Goal: Task Accomplishment & Management: Complete application form

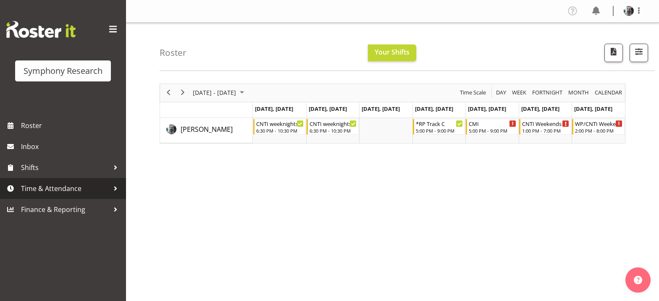
click at [69, 187] on span "Time & Attendance" at bounding box center [65, 188] width 88 height 13
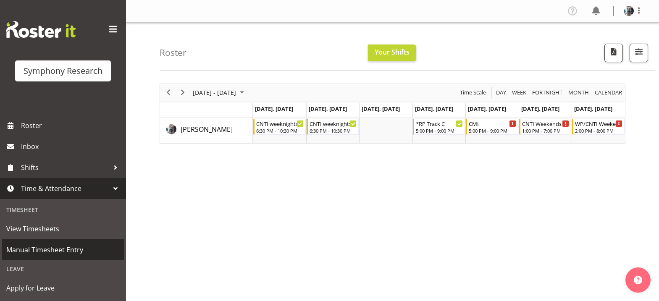
click at [64, 250] on span "Manual Timesheet Entry" at bounding box center [62, 250] width 113 height 13
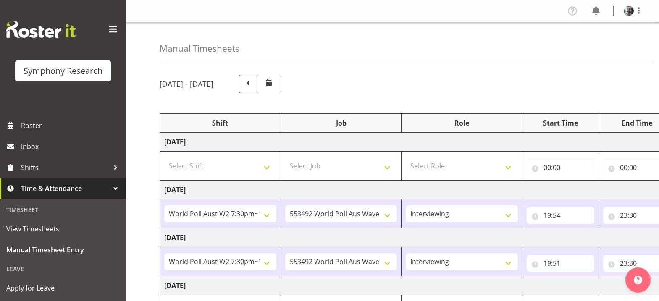
select select "56692"
select select "10499"
select select "47"
select select "56692"
select select "10499"
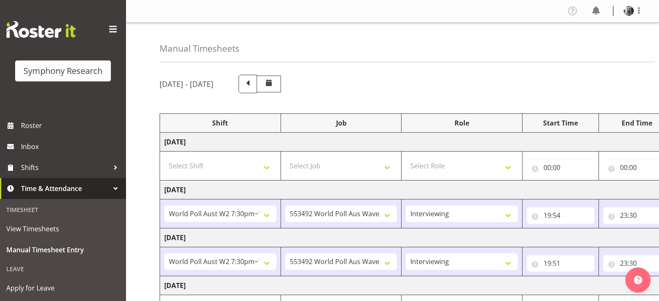
select select "47"
select select "43777"
select select "10732"
select select "43777"
select select "10732"
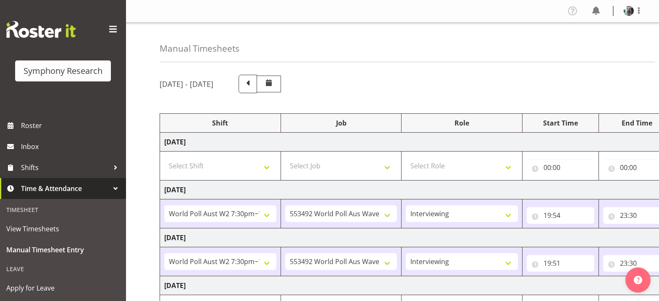
select select "47"
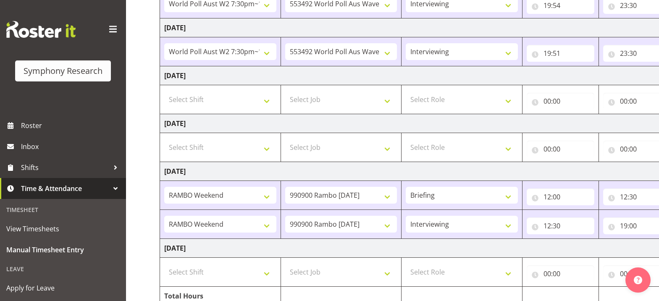
scroll to position [249, 0]
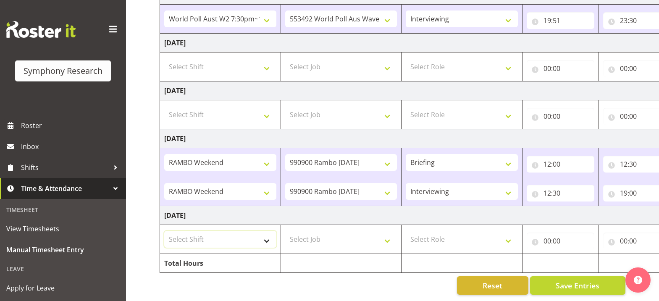
click at [264, 234] on select "Select Shift !!Weekend Residential (Roster IT Shift Label) *Business 9/10am ~ 4…" at bounding box center [220, 239] width 112 height 17
select select "43777"
click at [164, 231] on select "Select Shift !!Weekend Residential (Roster IT Shift Label) *Business 9/10am ~ 4…" at bounding box center [220, 239] width 112 height 17
click at [388, 237] on select "Select Job 550060 IF Admin 553492 World Poll Aus Wave 2 Main 2025 553493 World …" at bounding box center [341, 239] width 112 height 17
select select "10732"
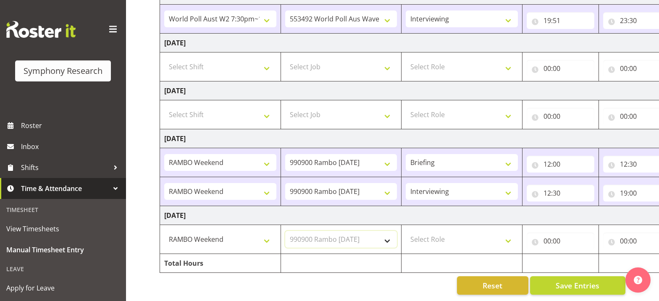
click at [285, 231] on select "Select Job 550060 IF Admin 553492 World Poll Aus Wave 2 Main 2025 553493 World …" at bounding box center [341, 239] width 112 height 17
click at [508, 236] on select "Select Role Briefing Interviewing" at bounding box center [462, 239] width 112 height 17
select select "47"
click at [406, 231] on select "Select Role Briefing Interviewing" at bounding box center [462, 239] width 112 height 17
click at [549, 236] on input "00:00" at bounding box center [561, 241] width 68 height 17
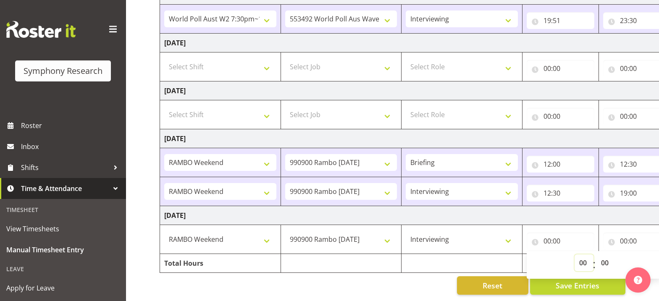
click at [583, 258] on select "00 01 02 03 04 05 06 07 08 09 10 11 12 13 14 15 16 17 18 19 20 21 22 23" at bounding box center [583, 262] width 19 height 17
select select "12"
click at [574, 254] on select "00 01 02 03 04 05 06 07 08 09 10 11 12 13 14 15 16 17 18 19 20 21 22 23" at bounding box center [583, 262] width 19 height 17
type input "12:00"
click at [605, 257] on select "00 01 02 03 04 05 06 07 08 09 10 11 12 13 14 15 16 17 18 19 20 21 22 23 24 25 2…" at bounding box center [605, 262] width 19 height 17
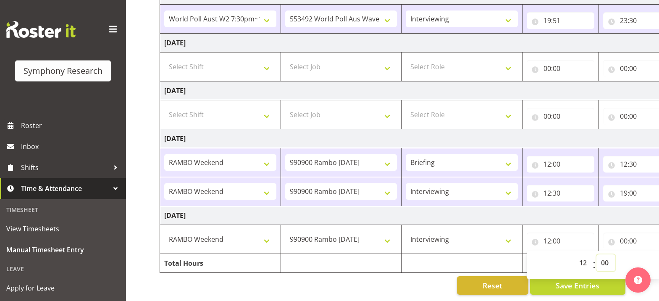
select select "15"
click at [596, 254] on select "00 01 02 03 04 05 06 07 08 09 10 11 12 13 14 15 16 17 18 19 20 21 22 23 24 25 2…" at bounding box center [605, 262] width 19 height 17
type input "12:15"
click at [609, 258] on select "00 01 02 03 04 05 06 07 08 09 10 11 12 13 14 15 16 17 18 19 20 21 22 23 24 25 2…" at bounding box center [605, 262] width 19 height 17
select select "47"
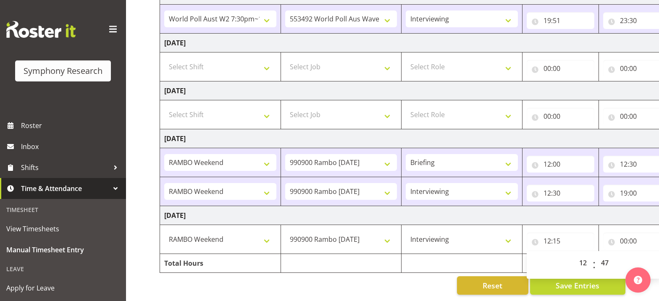
type input "12:47"
click at [555, 236] on input "12:47" at bounding box center [561, 241] width 68 height 17
click at [558, 237] on input "12:47" at bounding box center [561, 241] width 68 height 17
click at [604, 258] on select "00 01 02 03 04 05 06 07 08 09 10 11 12 13 14 15 16 17 18 19 20 21 22 23 24 25 2…" at bounding box center [605, 262] width 19 height 17
select select "0"
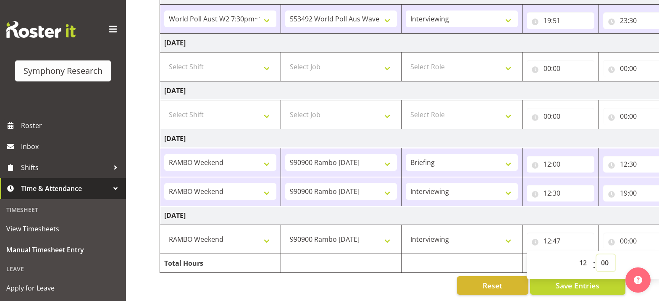
click at [596, 254] on select "00 01 02 03 04 05 06 07 08 09 10 11 12 13 14 15 16 17 18 19 20 21 22 23 24 25 2…" at bounding box center [605, 262] width 19 height 17
type input "12:00"
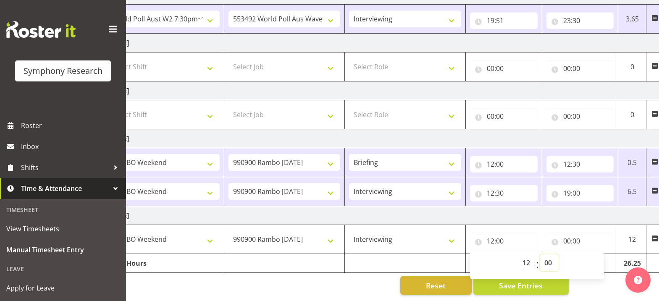
scroll to position [0, 67]
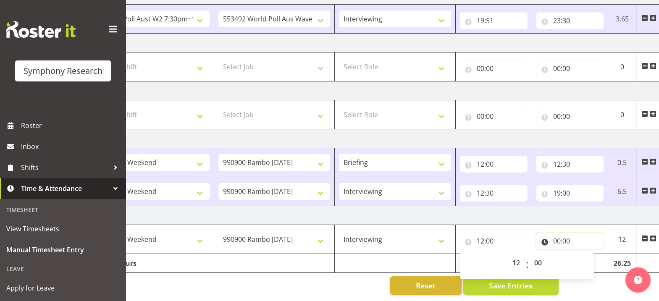
click at [556, 235] on input "00:00" at bounding box center [570, 241] width 68 height 17
click at [593, 259] on select "00 01 02 03 04 05 06 07 08 09 10 11 12 13 14 15 16 17 18 19 20 21 22 23" at bounding box center [593, 262] width 19 height 17
select select "15"
click at [584, 254] on select "00 01 02 03 04 05 06 07 08 09 10 11 12 13 14 15 16 17 18 19 20 21 22 23" at bounding box center [593, 262] width 19 height 17
type input "15:00"
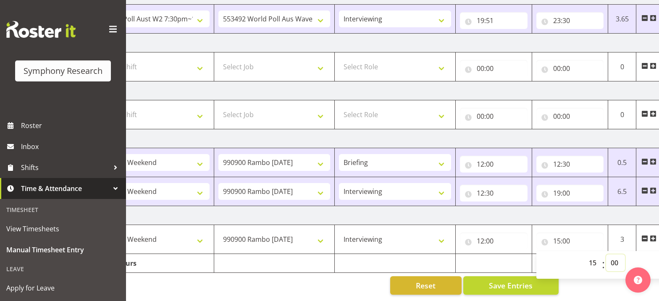
click at [616, 258] on select "00 01 02 03 04 05 06 07 08 09 10 11 12 13 14 15 16 17 18 19 20 21 22 23 24 25 2…" at bounding box center [615, 262] width 19 height 17
select select "47"
click at [653, 235] on span at bounding box center [653, 238] width 7 height 7
type input "15:47"
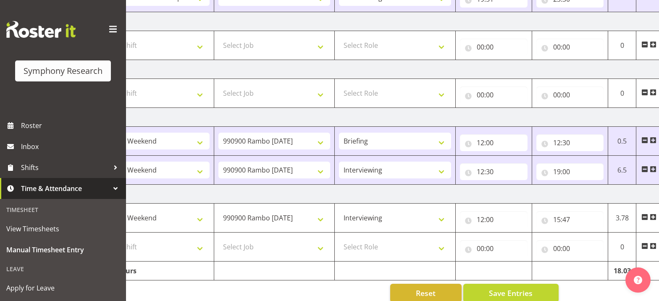
scroll to position [278, 0]
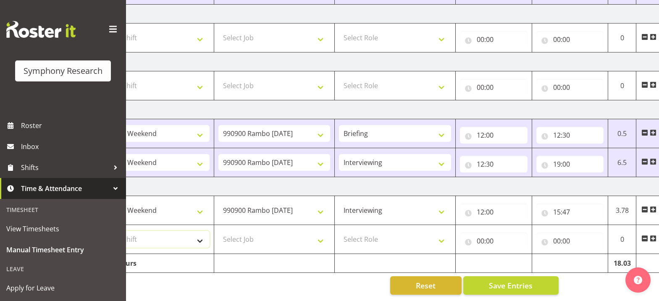
click at [205, 235] on select "Select Shift !!Weekend Residential (Roster IT Shift Label) *Business 9/10am ~ 4…" at bounding box center [153, 239] width 112 height 17
select select "43777"
click at [97, 231] on select "Select Shift !!Weekend Residential (Roster IT Shift Label) *Business 9/10am ~ 4…" at bounding box center [153, 239] width 112 height 17
click at [321, 235] on select "Select Job 550060 IF Admin 553492 World Poll Aus Wave 2 Main 2025 553493 World …" at bounding box center [274, 239] width 112 height 17
select select "10732"
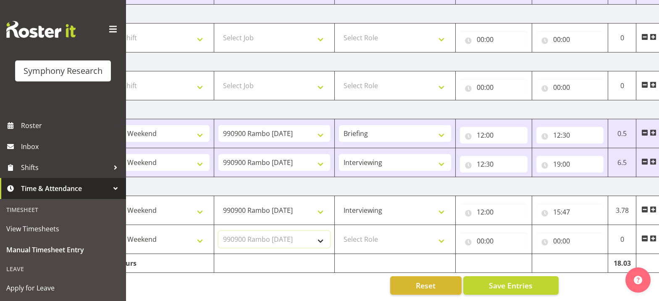
click at [218, 231] on select "Select Job 550060 IF Admin 553492 World Poll Aus Wave 2 Main 2025 553493 World …" at bounding box center [274, 239] width 112 height 17
click at [443, 234] on select "Select Role Briefing Interviewing" at bounding box center [395, 239] width 112 height 17
select select "47"
click at [339, 231] on select "Select Role Briefing Interviewing" at bounding box center [395, 239] width 112 height 17
click at [480, 234] on input "00:00" at bounding box center [494, 241] width 68 height 17
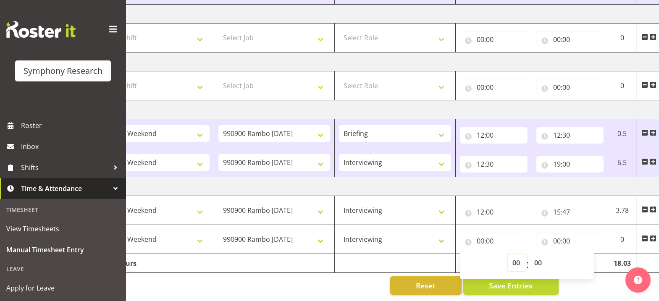
click at [516, 257] on select "00 01 02 03 04 05 06 07 08 09 10 11 12 13 14 15 16 17 18 19 20 21 22 23" at bounding box center [517, 262] width 19 height 17
select select "17"
click at [508, 254] on select "00 01 02 03 04 05 06 07 08 09 10 11 12 13 14 15 16 17 18 19 20 21 22 23" at bounding box center [517, 262] width 19 height 17
type input "17:00"
click at [558, 238] on input "00:00" at bounding box center [570, 241] width 68 height 17
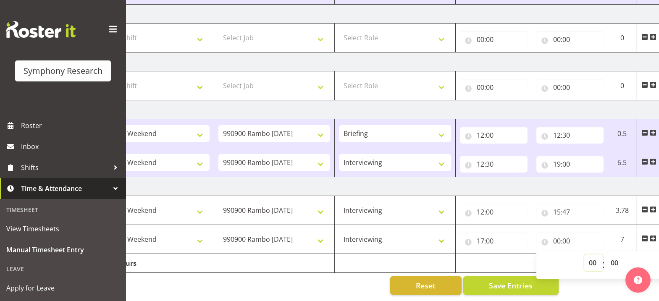
click at [595, 259] on select "00 01 02 03 04 05 06 07 08 09 10 11 12 13 14 15 16 17 18 19 20 21 22 23" at bounding box center [593, 262] width 19 height 17
select select "17"
click at [584, 254] on select "00 01 02 03 04 05 06 07 08 09 10 11 12 13 14 15 16 17 18 19 20 21 22 23" at bounding box center [593, 262] width 19 height 17
type input "17:00"
click at [615, 259] on select "00 01 02 03 04 05 06 07 08 09 10 11 12 13 14 15 16 17 18 19 20 21 22 23 24 25 2…" at bounding box center [615, 262] width 19 height 17
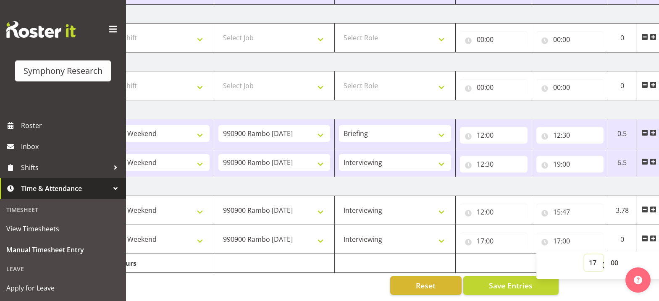
click at [592, 258] on select "00 01 02 03 04 05 06 07 08 09 10 11 12 13 14 15 16 17 18 19 20 21 22 23" at bounding box center [593, 262] width 19 height 17
select select "18"
click at [584, 254] on select "00 01 02 03 04 05 06 07 08 09 10 11 12 13 14 15 16 17 18 19 20 21 22 23" at bounding box center [593, 262] width 19 height 17
type input "18:00"
click at [612, 259] on select "00 01 02 03 04 05 06 07 08 09 10 11 12 13 14 15 16 17 18 19 20 21 22 23 24 25 2…" at bounding box center [615, 262] width 19 height 17
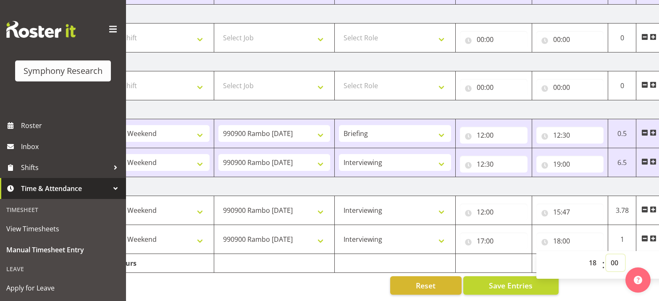
select select "23"
click at [606, 254] on select "00 01 02 03 04 05 06 07 08 09 10 11 12 13 14 15 16 17 18 19 20 21 22 23 24 25 2…" at bounding box center [615, 262] width 19 height 17
type input "18:23"
click at [653, 235] on span at bounding box center [653, 238] width 7 height 7
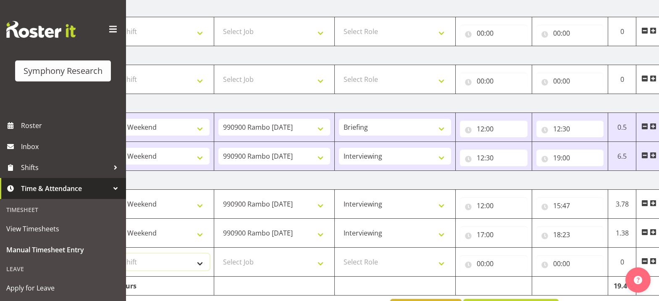
click at [202, 262] on select "Select Shift !!Weekend Residential (Roster IT Shift Label) *Business 9/10am ~ 4…" at bounding box center [153, 262] width 112 height 17
select select "11547"
click at [97, 254] on select "Select Shift !!Weekend Residential (Roster IT Shift Label) *Business 9/10am ~ 4…" at bounding box center [153, 262] width 112 height 17
click at [321, 263] on select "Select Job 550060 IF Admin 553492 World Poll Aus Wave 2 Main 2025 553493 World …" at bounding box center [274, 262] width 112 height 17
select select "10499"
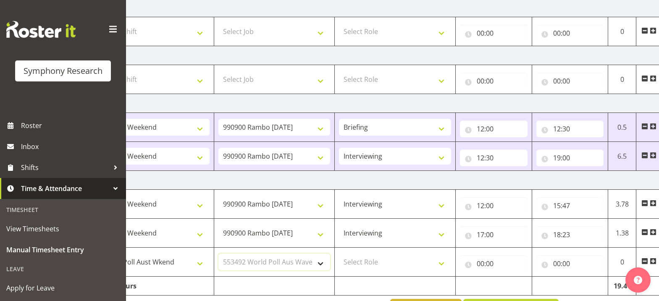
click at [218, 254] on select "Select Job 550060 IF Admin 553492 World Poll Aus Wave 2 Main 2025 553493 World …" at bounding box center [274, 262] width 112 height 17
click at [442, 264] on select "Select Role Briefing Interviewing" at bounding box center [395, 262] width 112 height 17
select select "47"
click at [339, 254] on select "Select Role Briefing Interviewing" at bounding box center [395, 262] width 112 height 17
click at [479, 267] on input "00:00" at bounding box center [494, 263] width 68 height 17
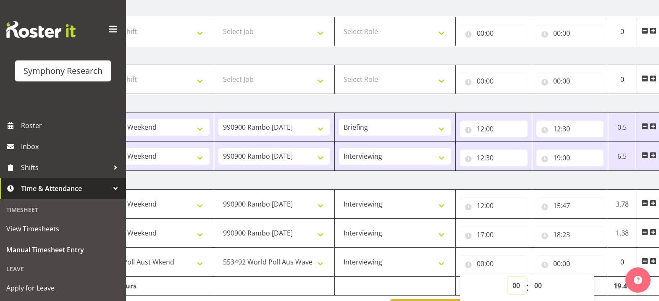
click at [514, 286] on select "00 01 02 03 04 05 06 07 08 09 10 11 12 13 14 15 16 17 18 19 20 21 22 23" at bounding box center [517, 285] width 19 height 17
select select "18"
click at [508, 277] on select "00 01 02 03 04 05 06 07 08 09 10 11 12 13 14 15 16 17 18 19 20 21 22 23" at bounding box center [517, 285] width 19 height 17
type input "18:00"
click at [539, 286] on select "00 01 02 03 04 05 06 07 08 09 10 11 12 13 14 15 16 17 18 19 20 21 22 23 24 25 2…" at bounding box center [538, 285] width 19 height 17
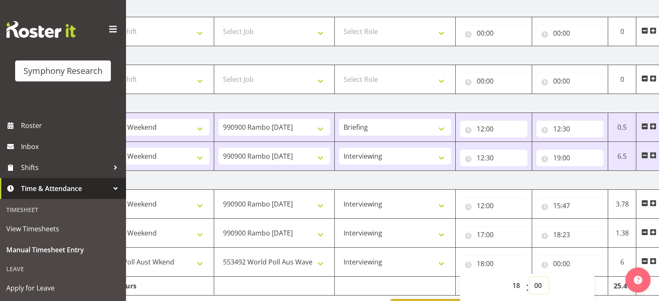
select select "23"
click at [556, 265] on input "00:00" at bounding box center [570, 263] width 68 height 17
type input "18:23"
click at [595, 289] on select "00 01 02 03 04 05 06 07 08 09 10 11 12 13 14 15 16 17 18 19 20 21 22 23" at bounding box center [593, 285] width 19 height 17
select select "19"
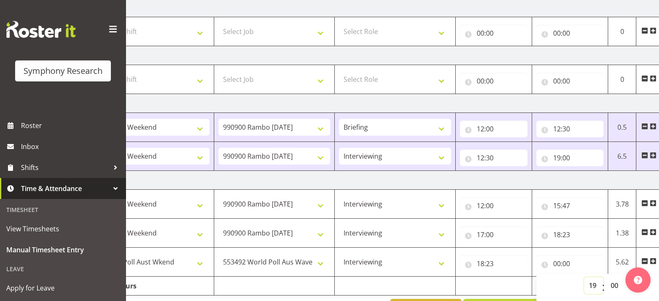
click at [584, 277] on select "00 01 02 03 04 05 06 07 08 09 10 11 12 13 14 15 16 17 18 19 20 21 22 23" at bounding box center [593, 285] width 19 height 17
type input "19:00"
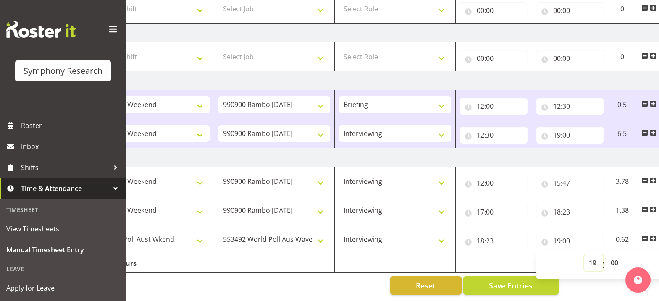
scroll to position [307, 0]
click at [513, 282] on span "Save Entries" at bounding box center [511, 285] width 44 height 11
